Goal: Information Seeking & Learning: Learn about a topic

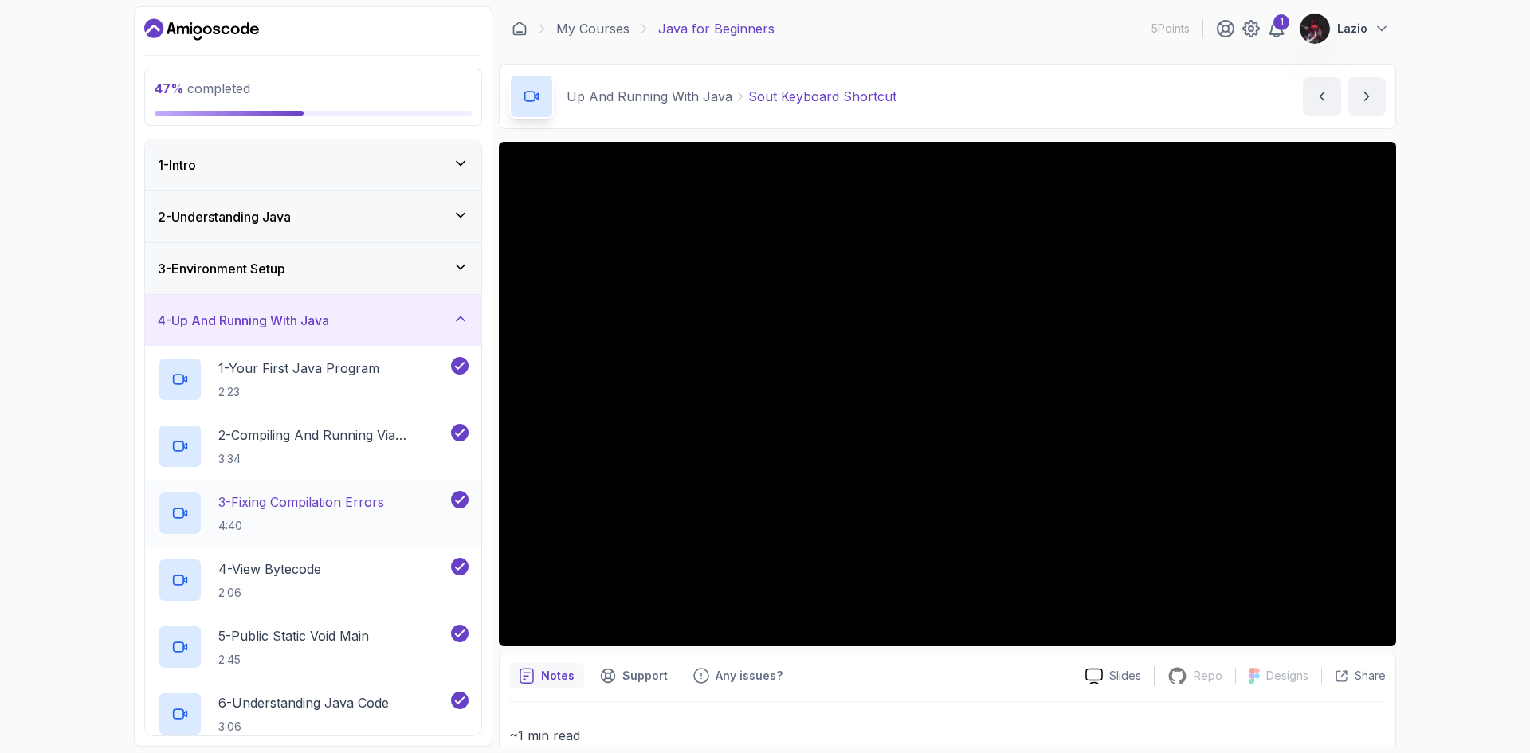
scroll to position [239, 0]
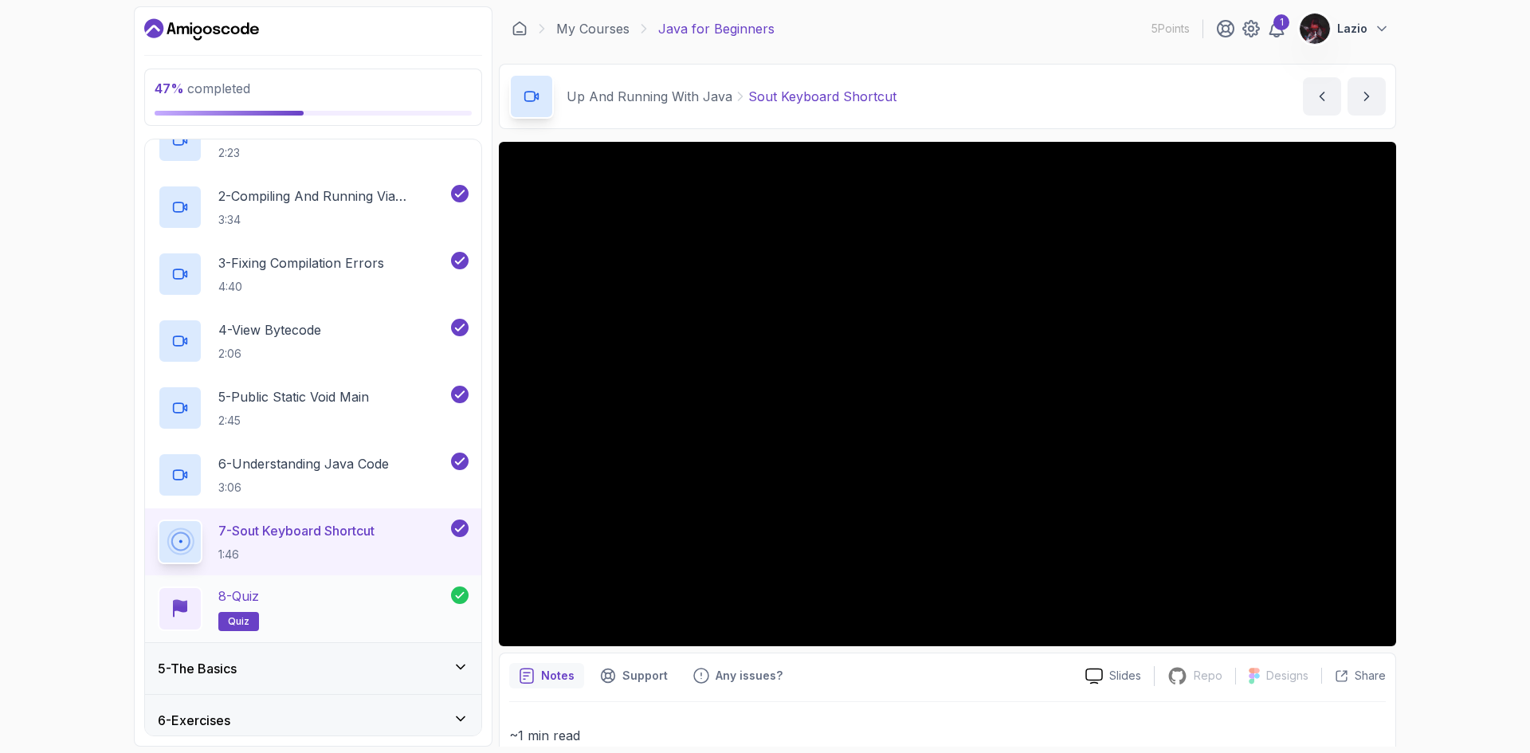
click at [319, 595] on div "8 - Quiz quiz" at bounding box center [304, 609] width 293 height 45
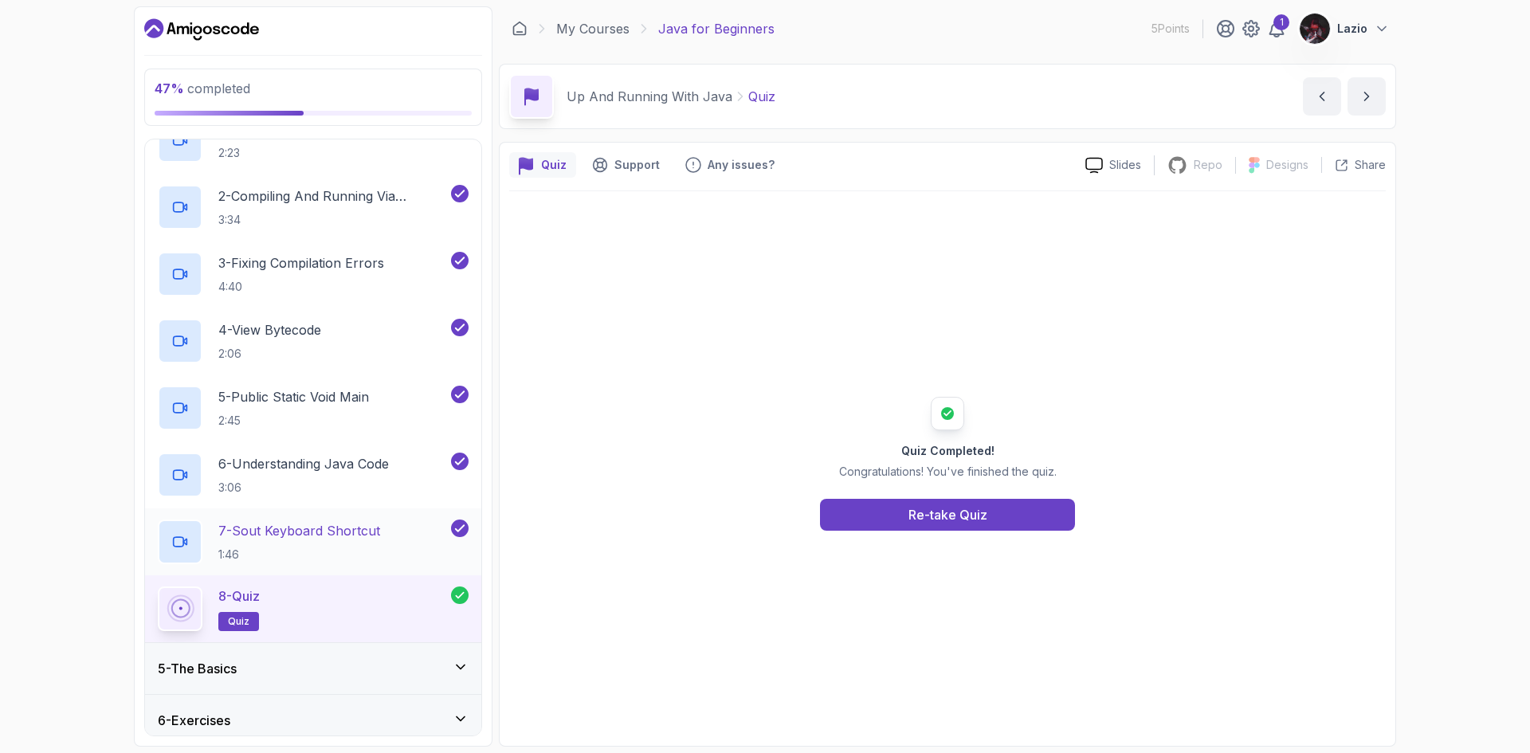
click at [396, 544] on div "7 - Sout Keyboard Shortcut 1:46" at bounding box center [303, 542] width 290 height 45
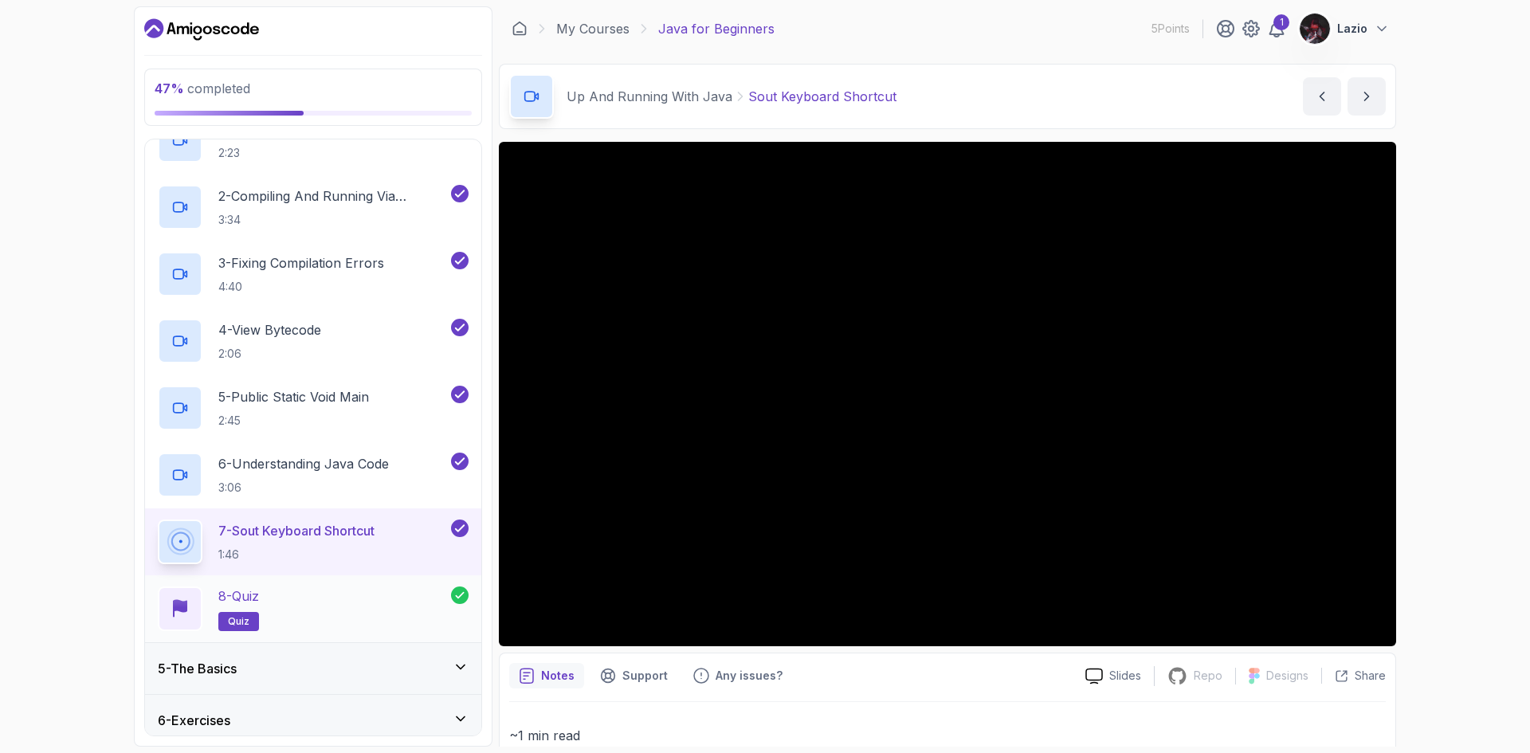
click at [377, 598] on div "8 - Quiz quiz" at bounding box center [304, 609] width 293 height 45
